Goal: Task Accomplishment & Management: Use online tool/utility

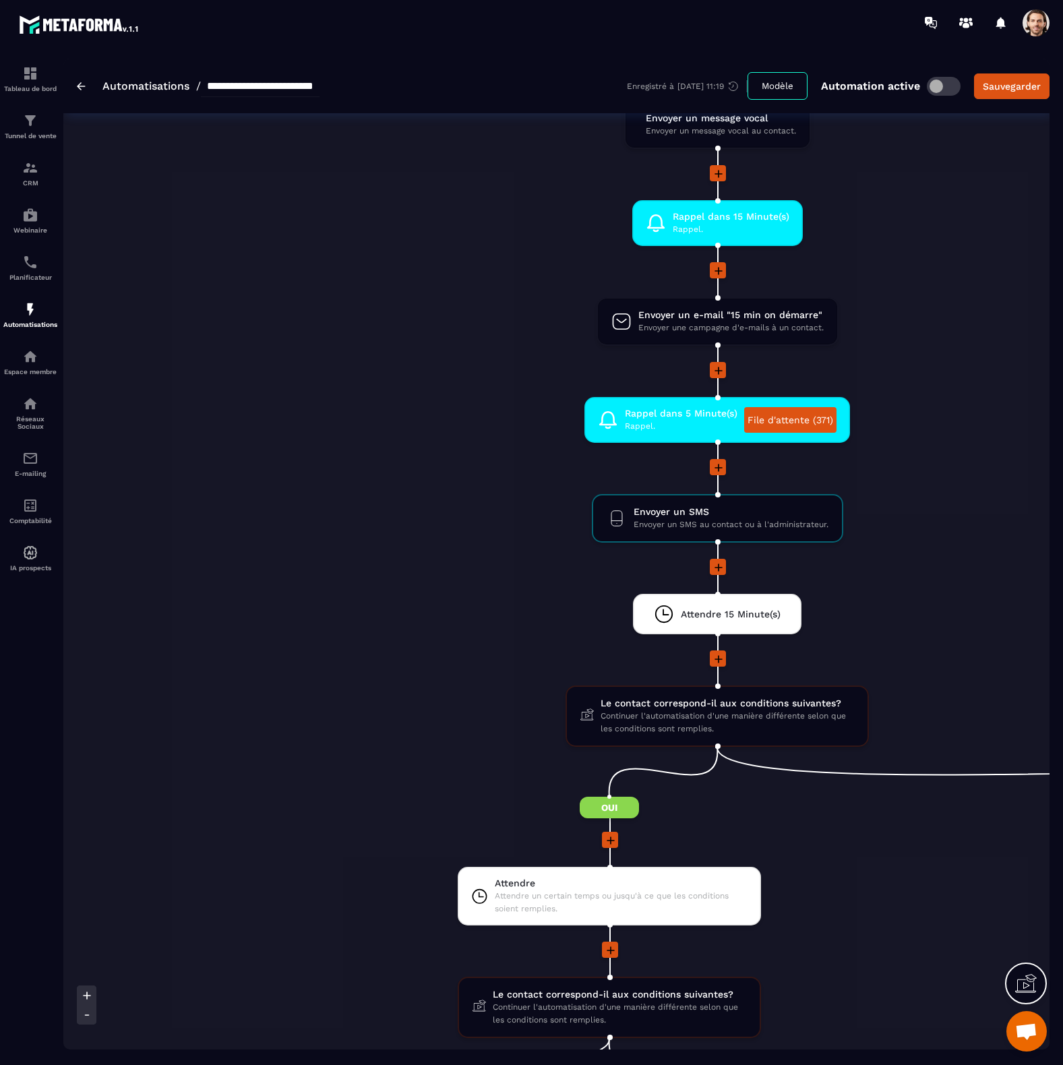
scroll to position [1173, 0]
